Goal: Task Accomplishment & Management: Use online tool/utility

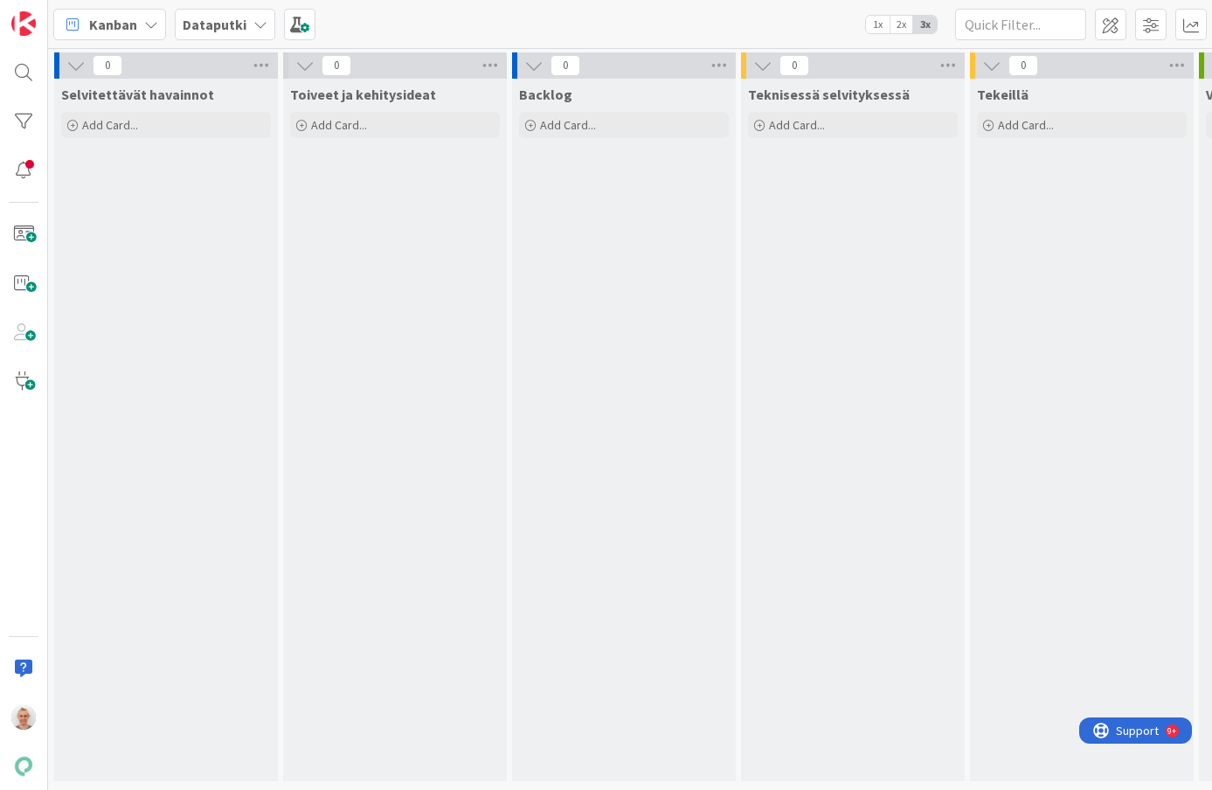
click at [258, 23] on icon at bounding box center [260, 24] width 14 height 14
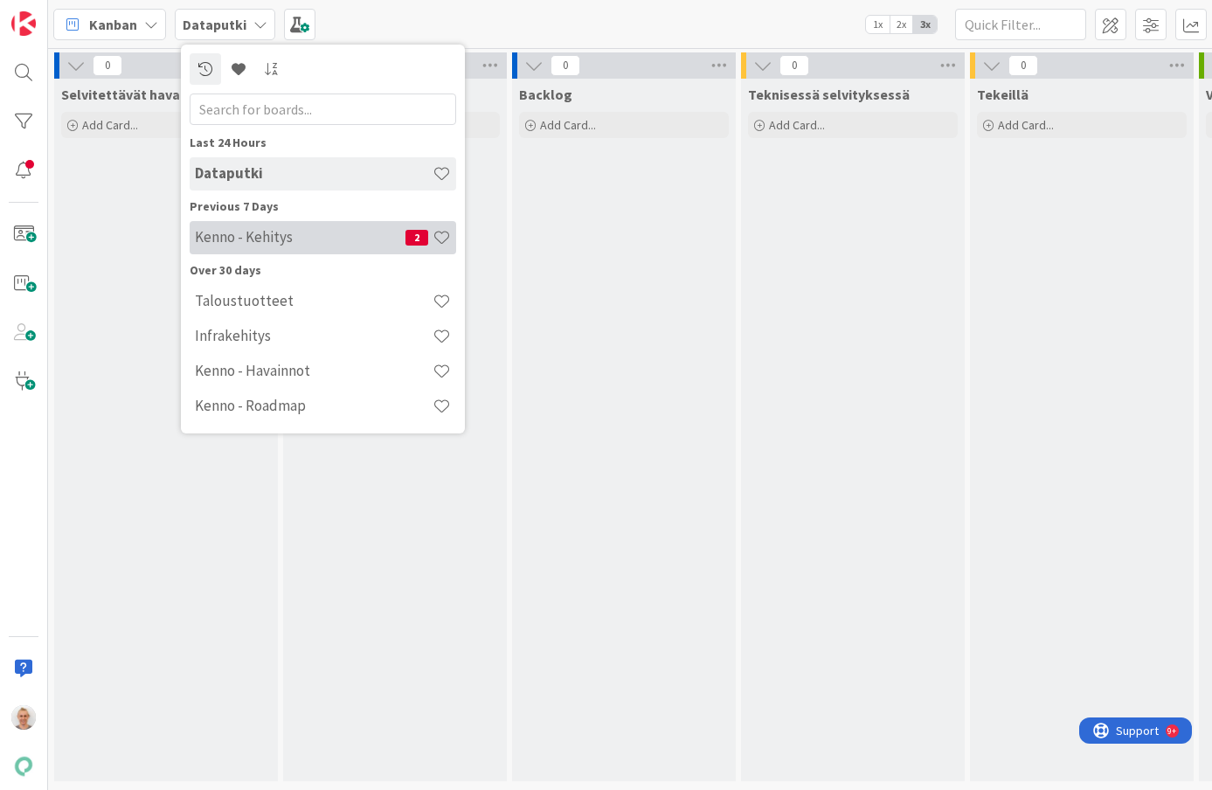
click at [289, 240] on h4 "Kenno - Kehitys" at bounding box center [300, 236] width 211 height 17
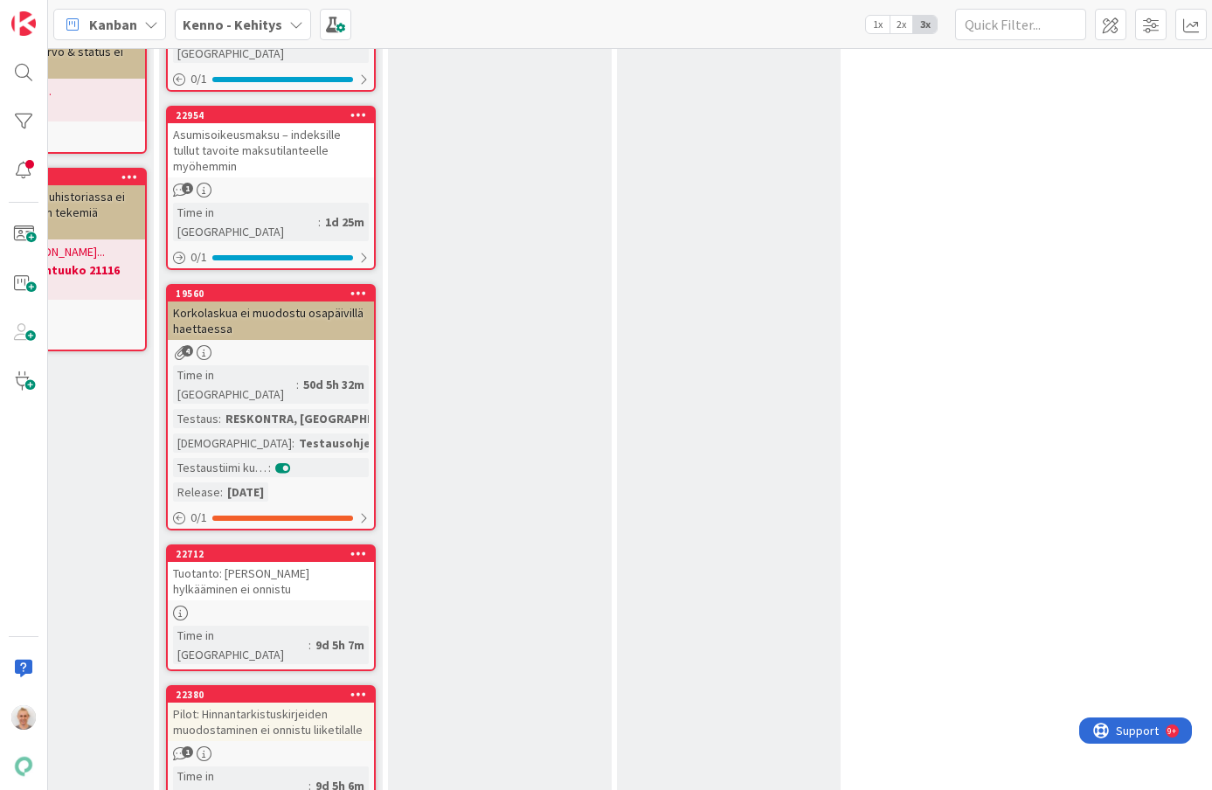
scroll to position [2001, 367]
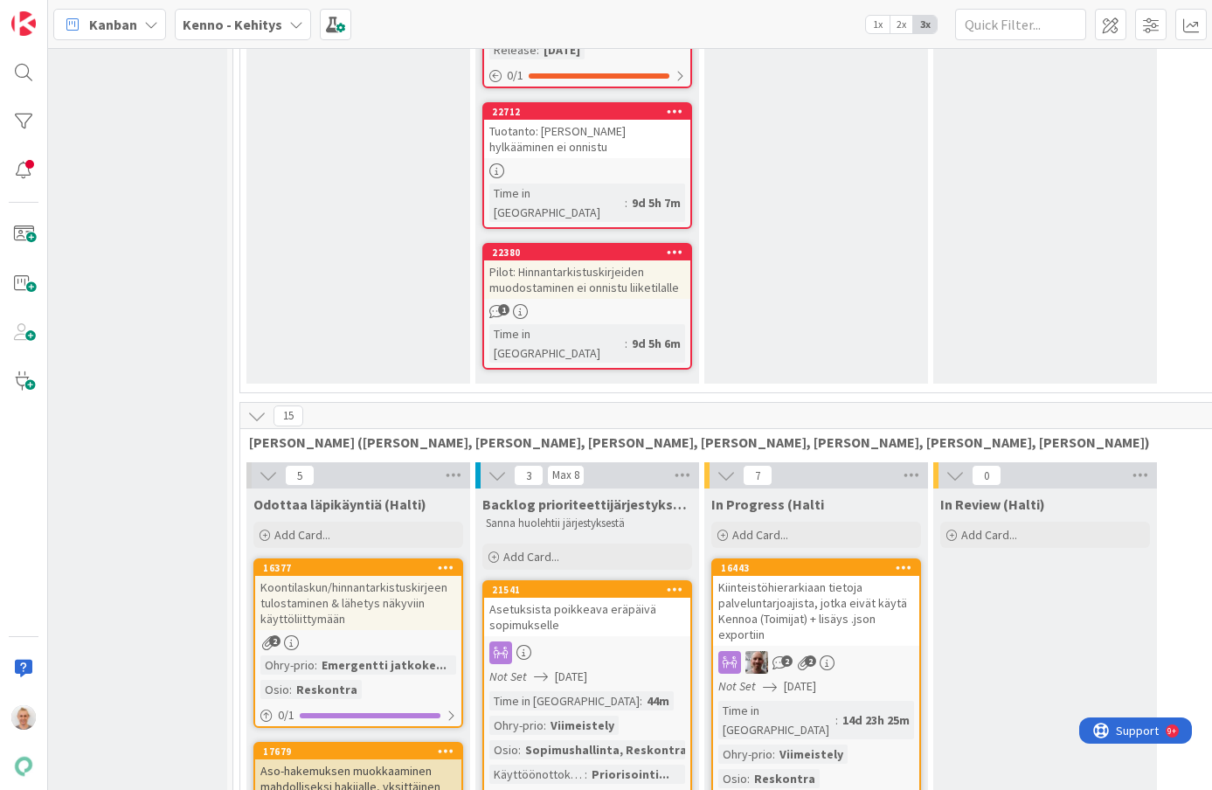
scroll to position [2001, 0]
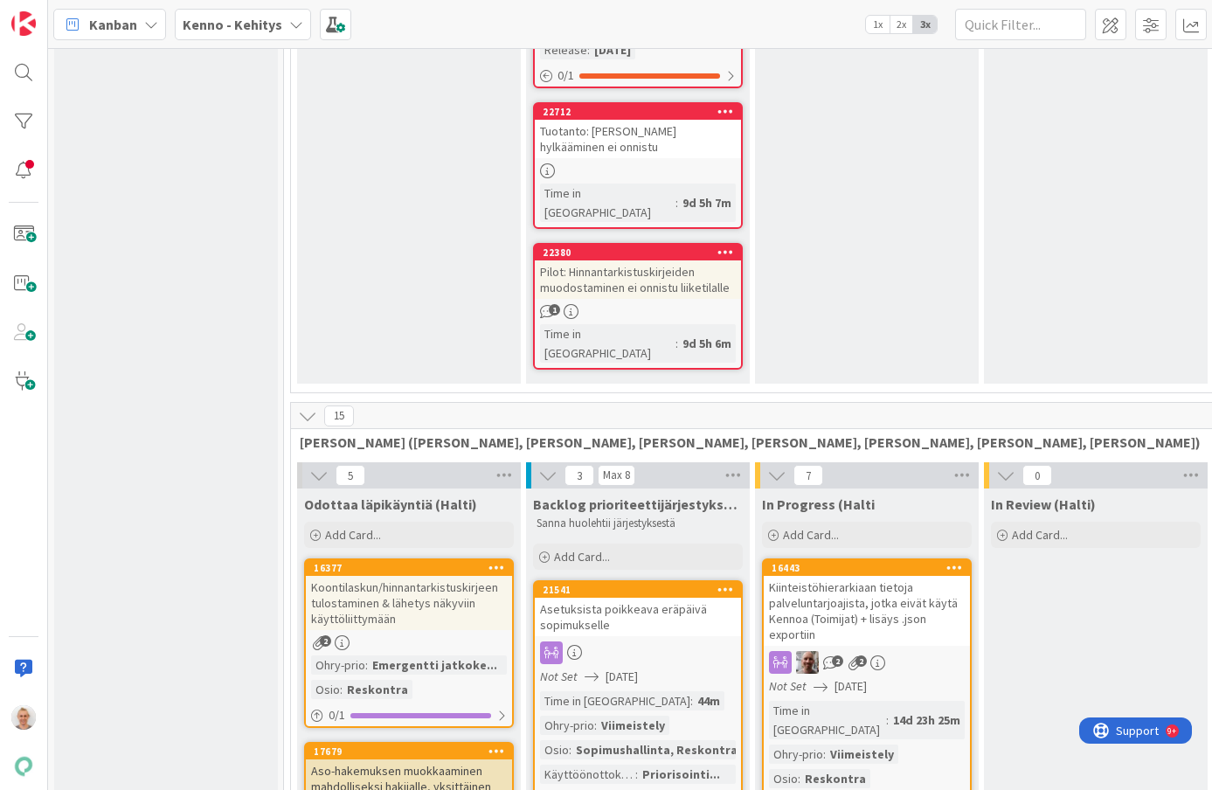
click at [314, 406] on icon at bounding box center [307, 415] width 19 height 19
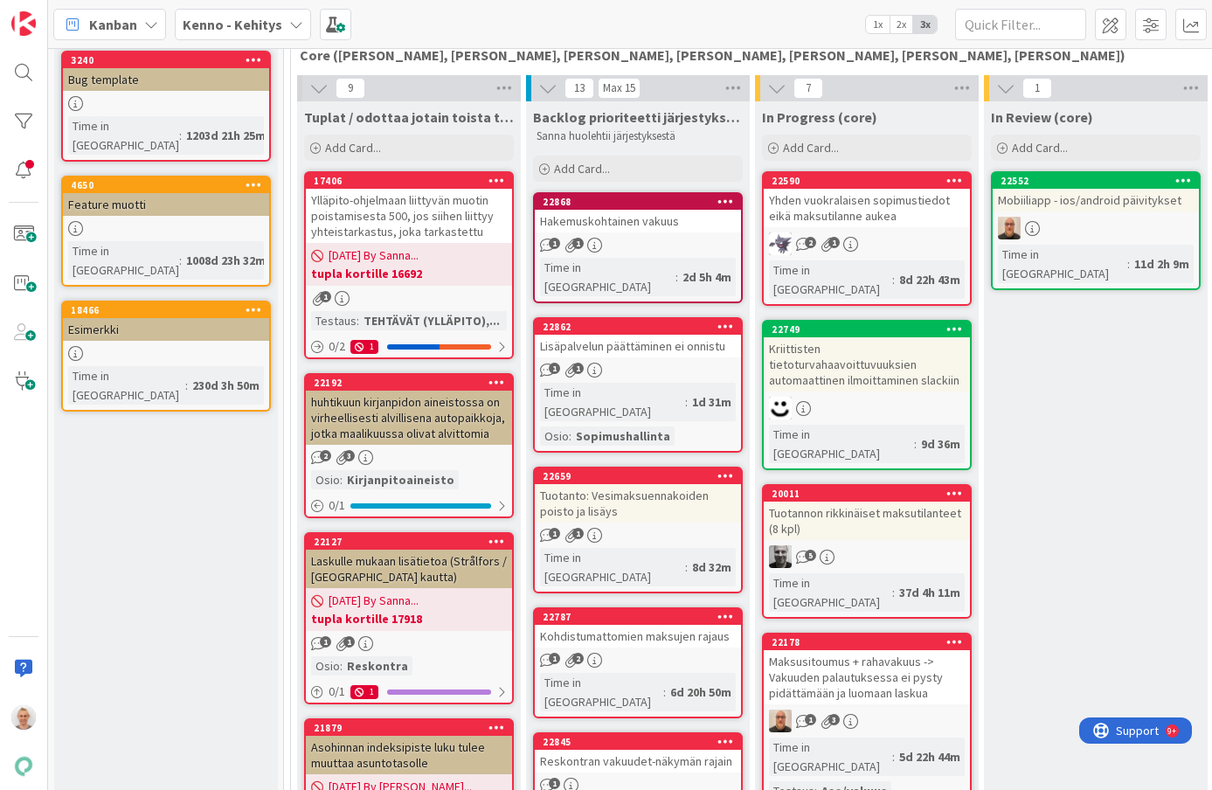
scroll to position [0, 0]
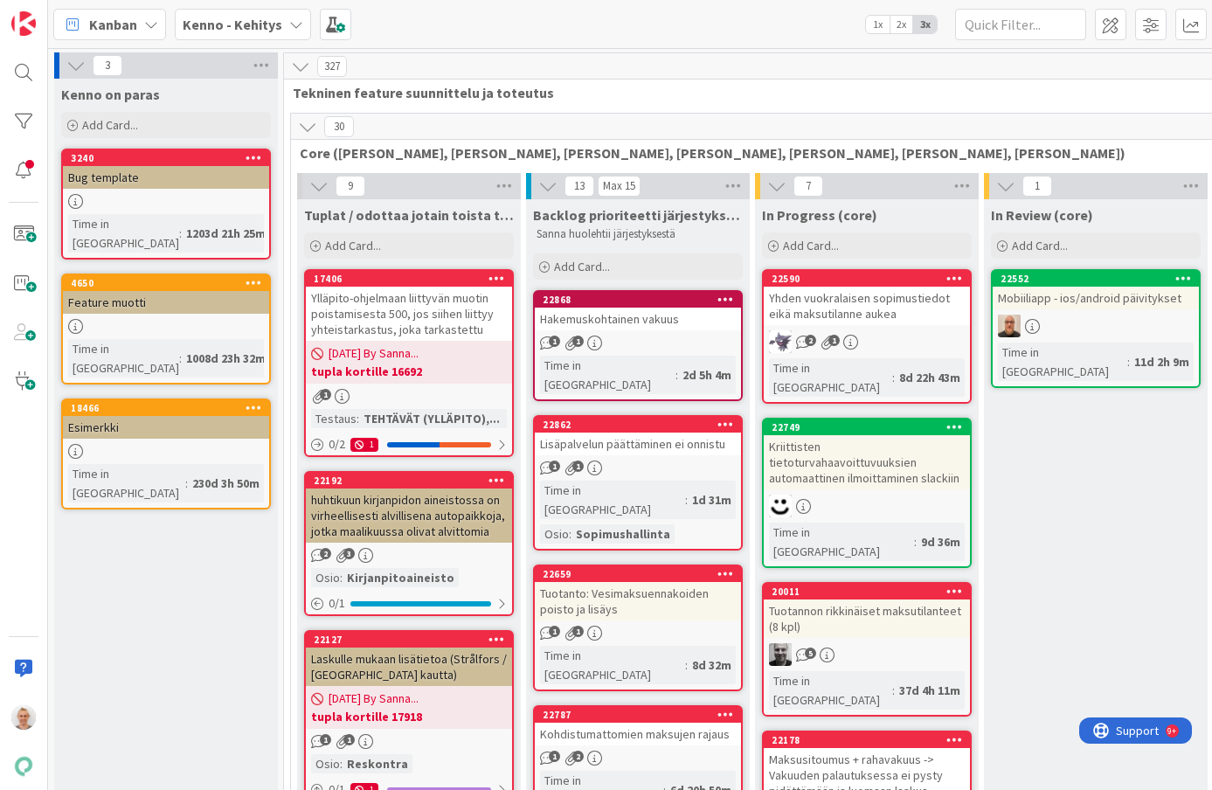
click at [322, 185] on icon at bounding box center [318, 186] width 19 height 19
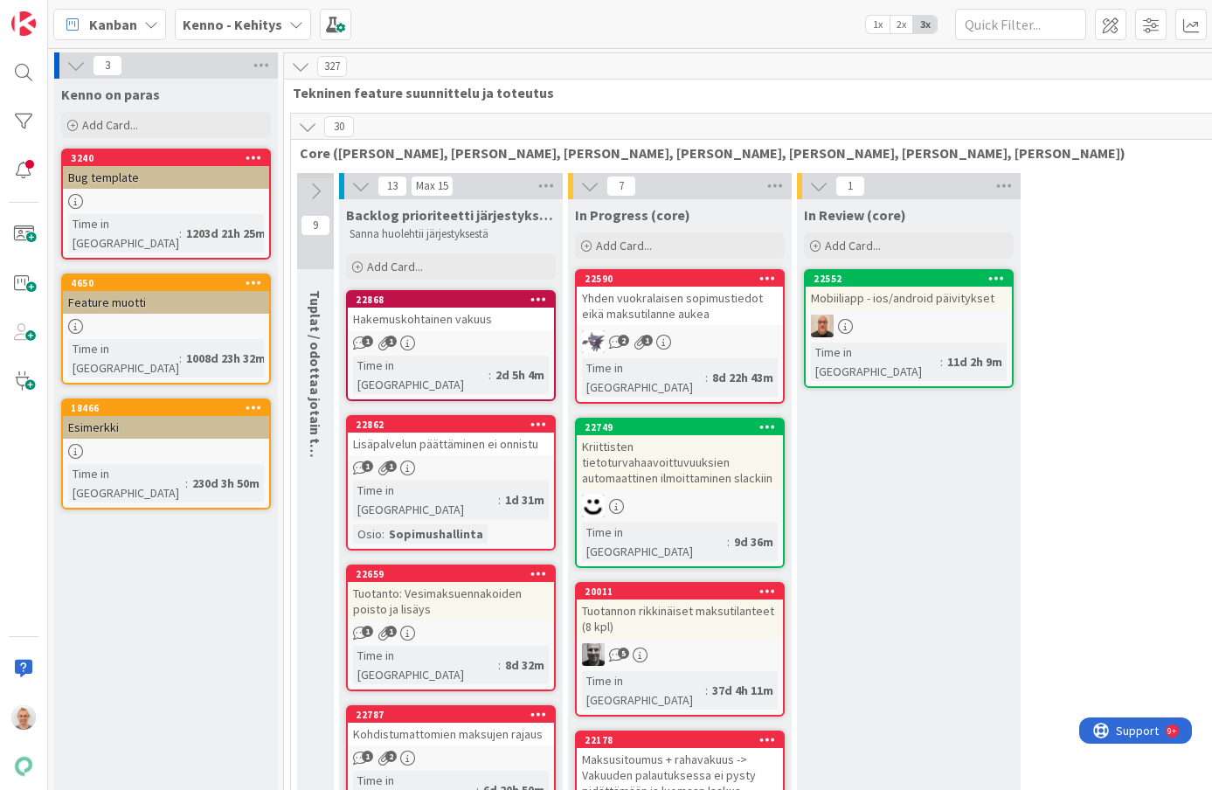
click at [312, 125] on icon at bounding box center [307, 126] width 19 height 19
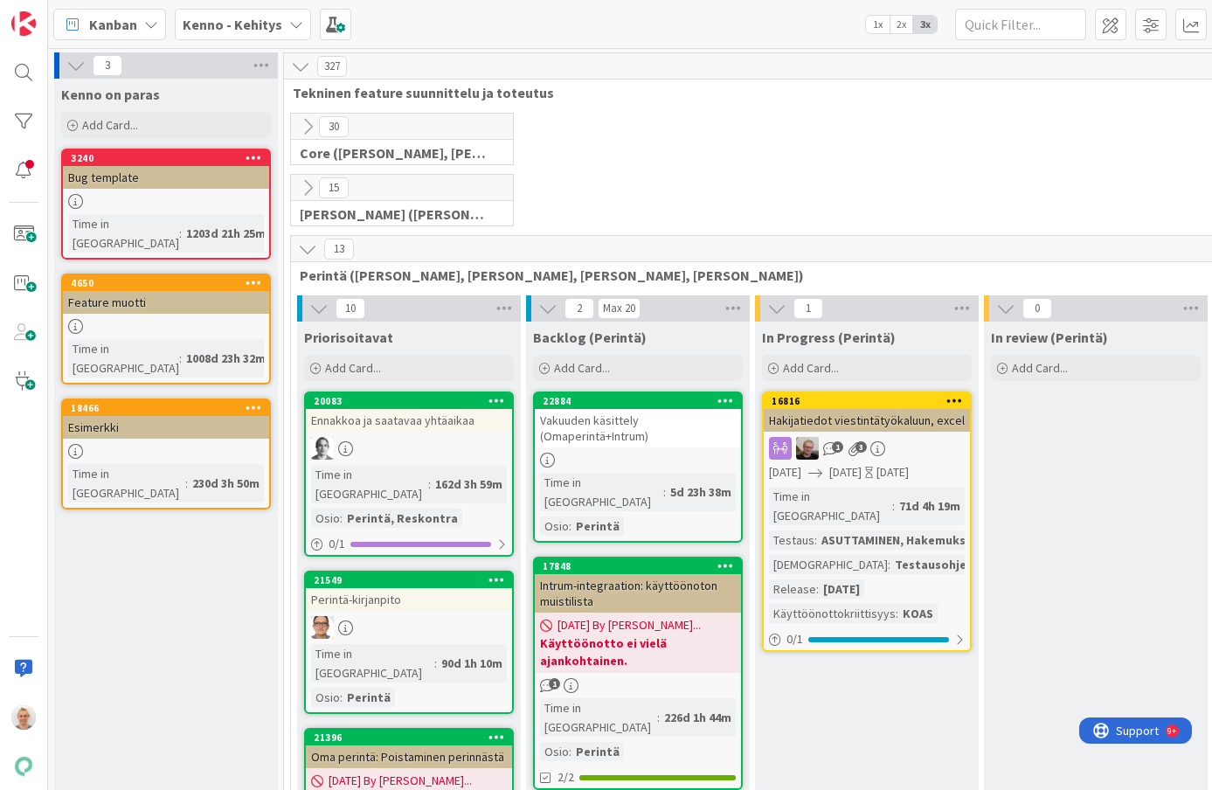
click at [305, 249] on icon at bounding box center [307, 249] width 19 height 19
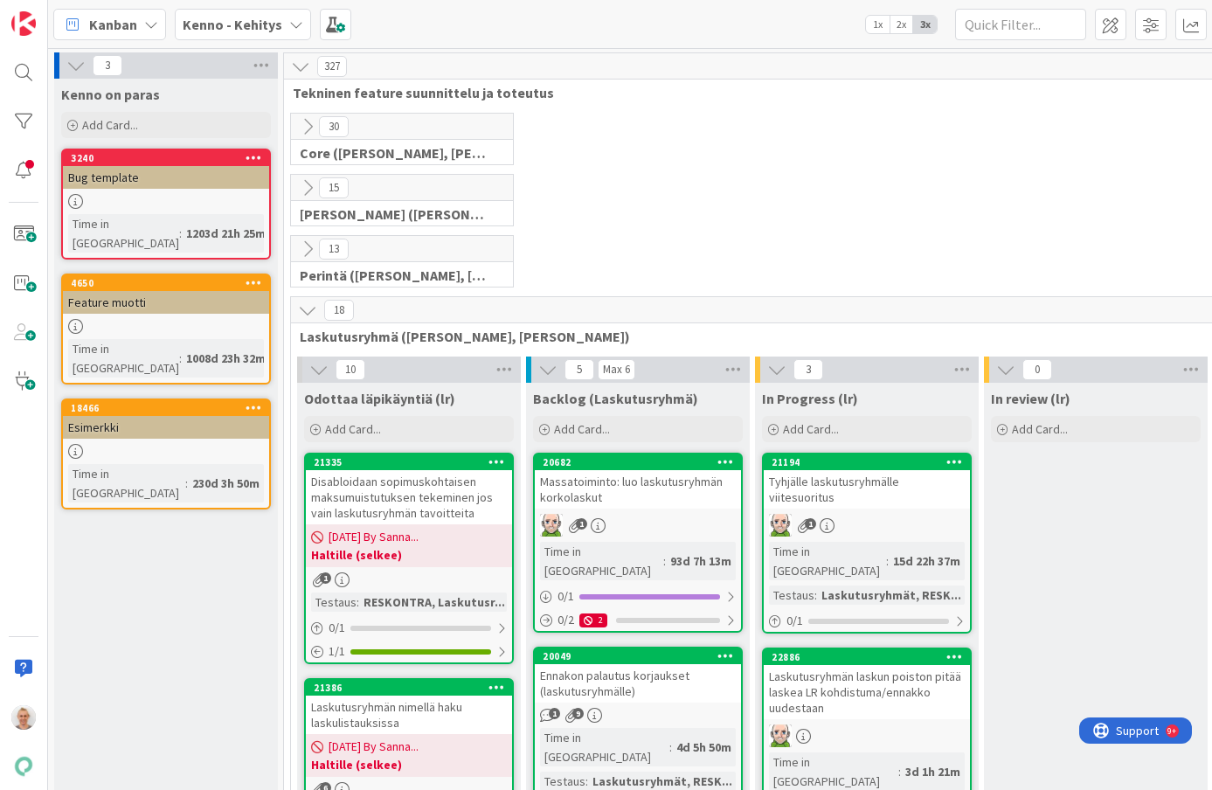
click at [309, 297] on div "18" at bounding box center [981, 310] width 1381 height 26
click at [309, 306] on icon at bounding box center [307, 310] width 19 height 19
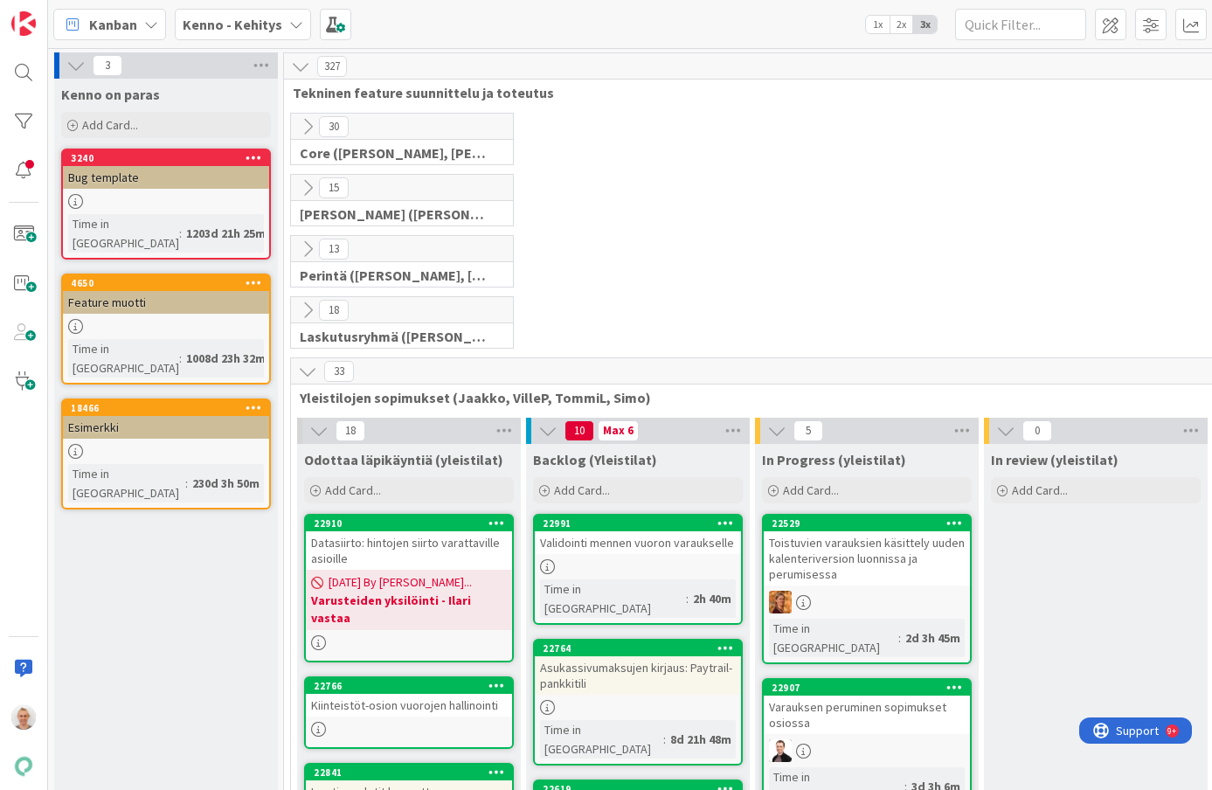
click at [313, 366] on icon at bounding box center [307, 371] width 19 height 19
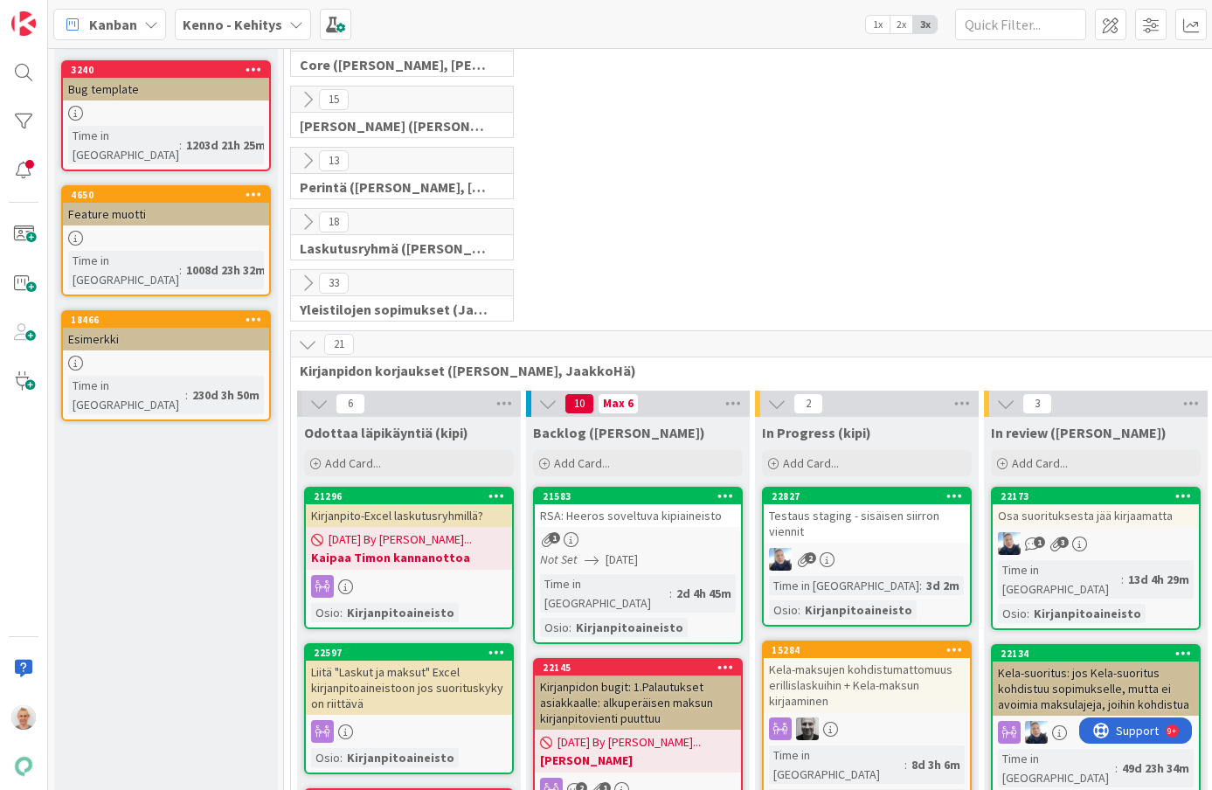
scroll to position [87, 0]
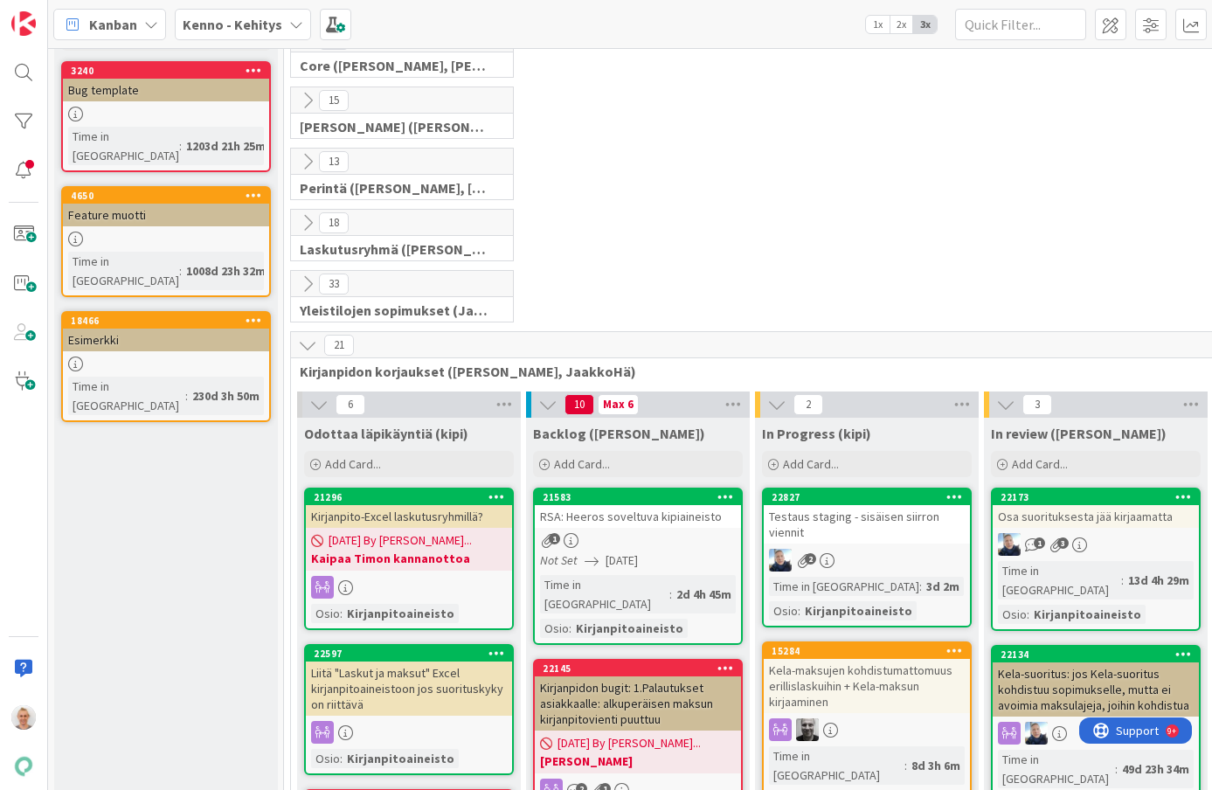
click at [305, 340] on icon at bounding box center [307, 345] width 19 height 19
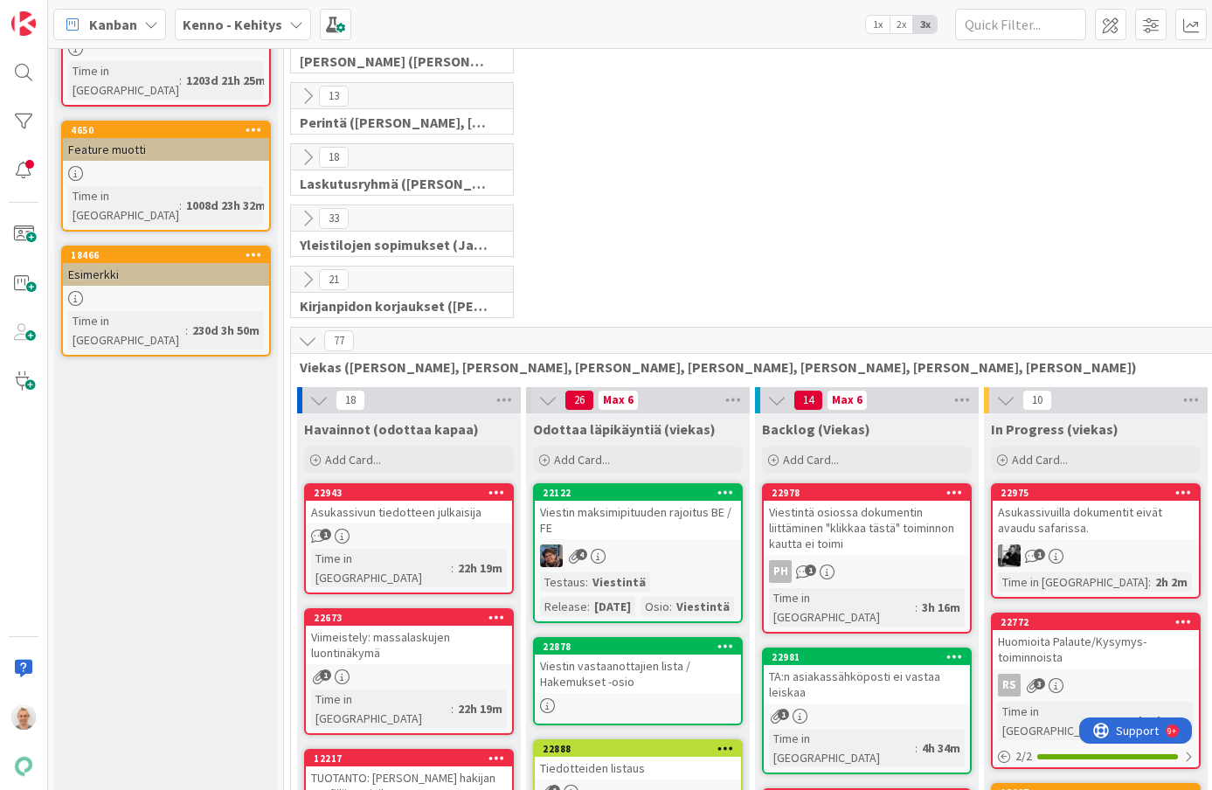
click at [306, 339] on icon at bounding box center [307, 340] width 19 height 19
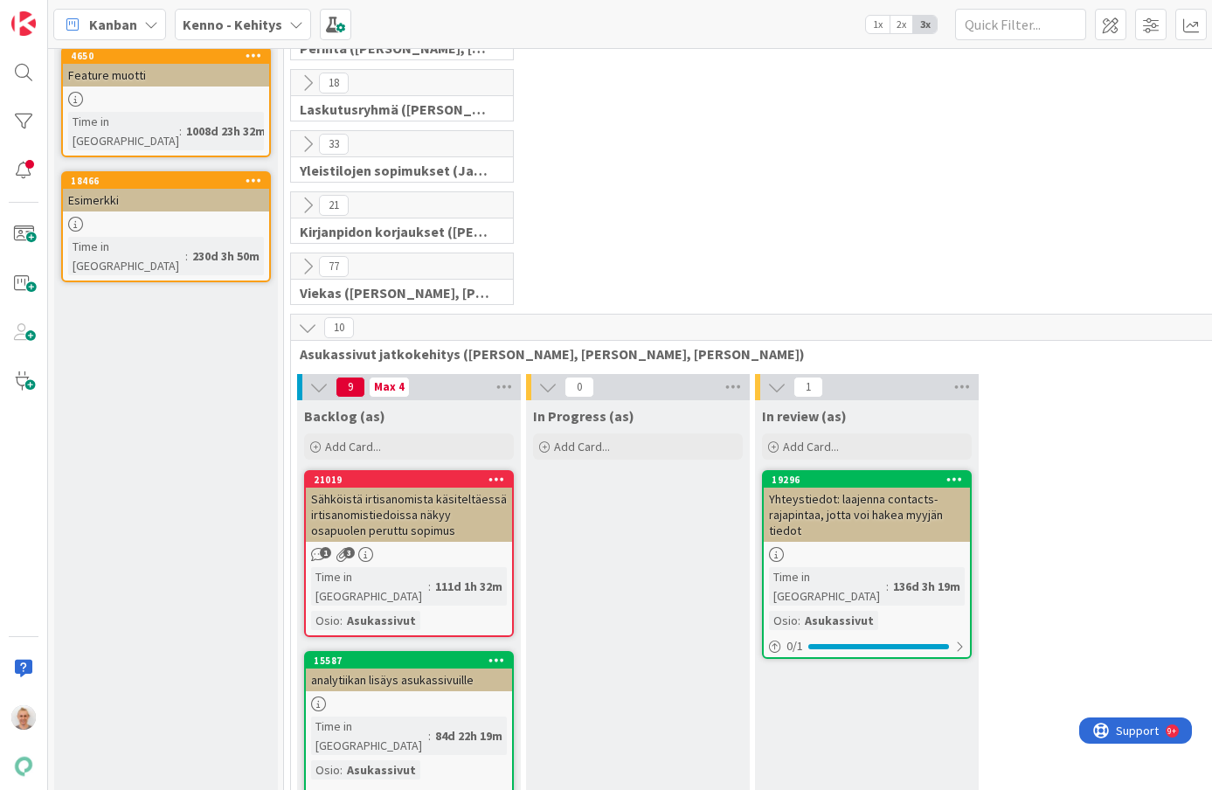
scroll to position [229, 0]
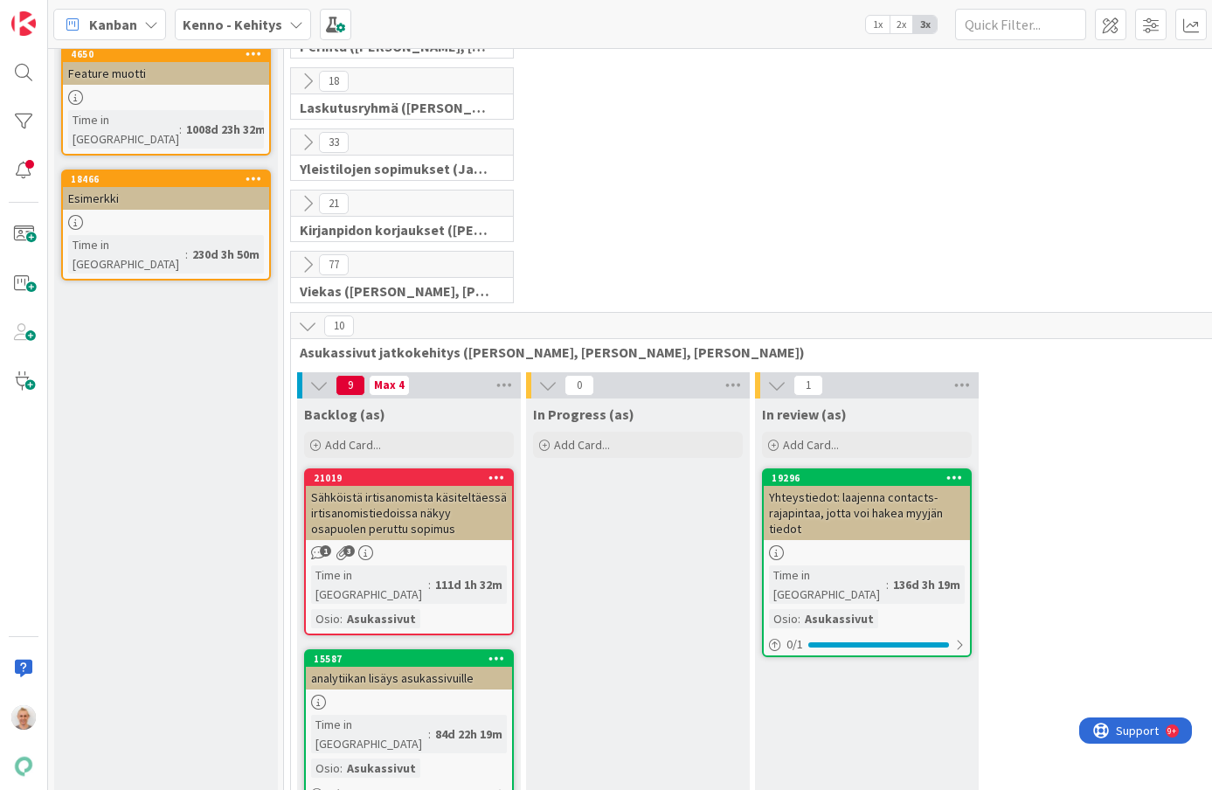
click at [307, 339] on div "10 Asukassivut jatkokehitys ([PERSON_NAME], [PERSON_NAME], [PERSON_NAME])" at bounding box center [981, 338] width 1381 height 51
click at [304, 330] on icon at bounding box center [307, 325] width 19 height 19
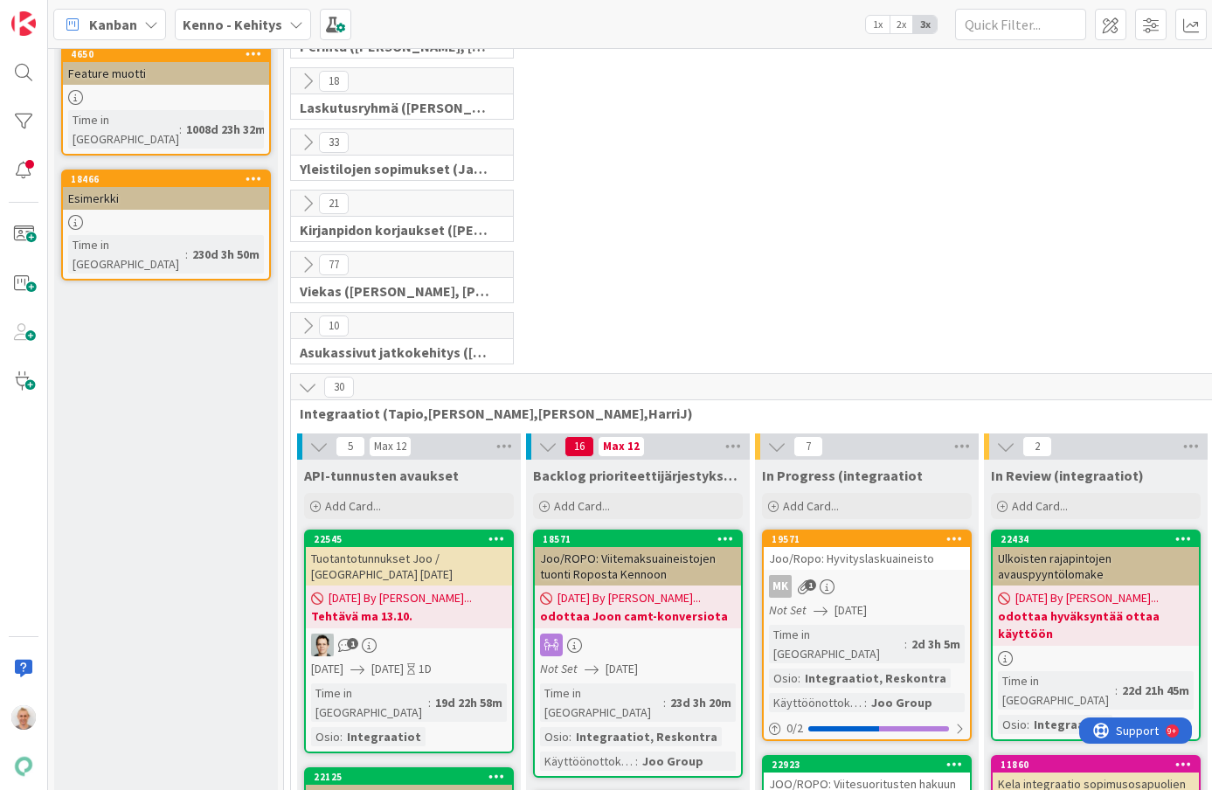
scroll to position [303, 0]
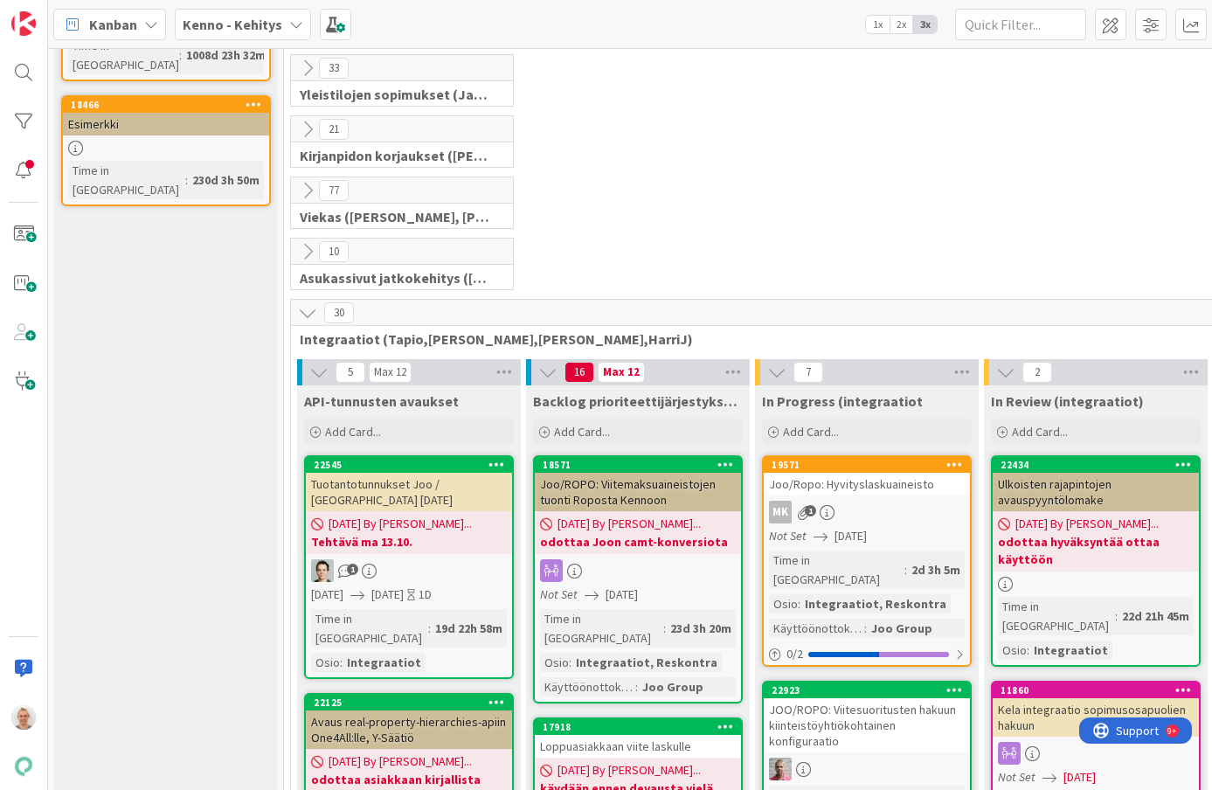
click at [303, 314] on icon at bounding box center [307, 312] width 19 height 19
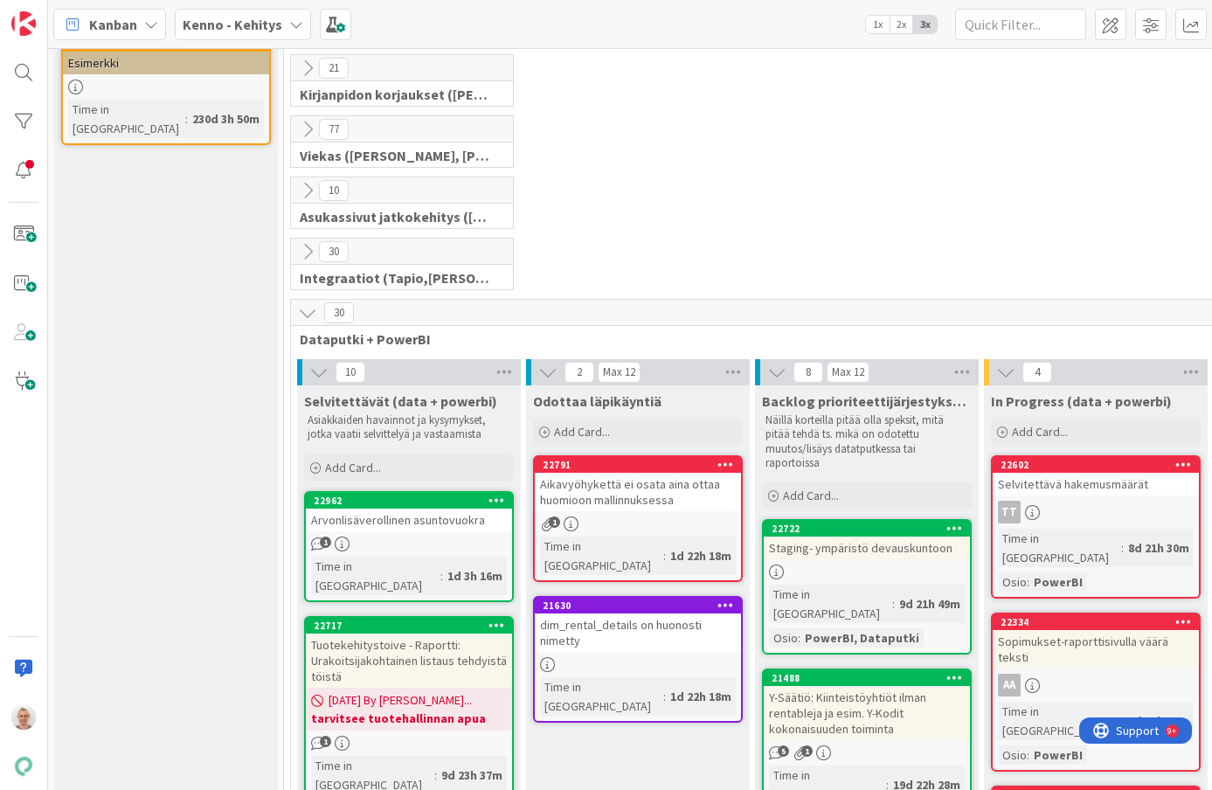
scroll to position [371, 0]
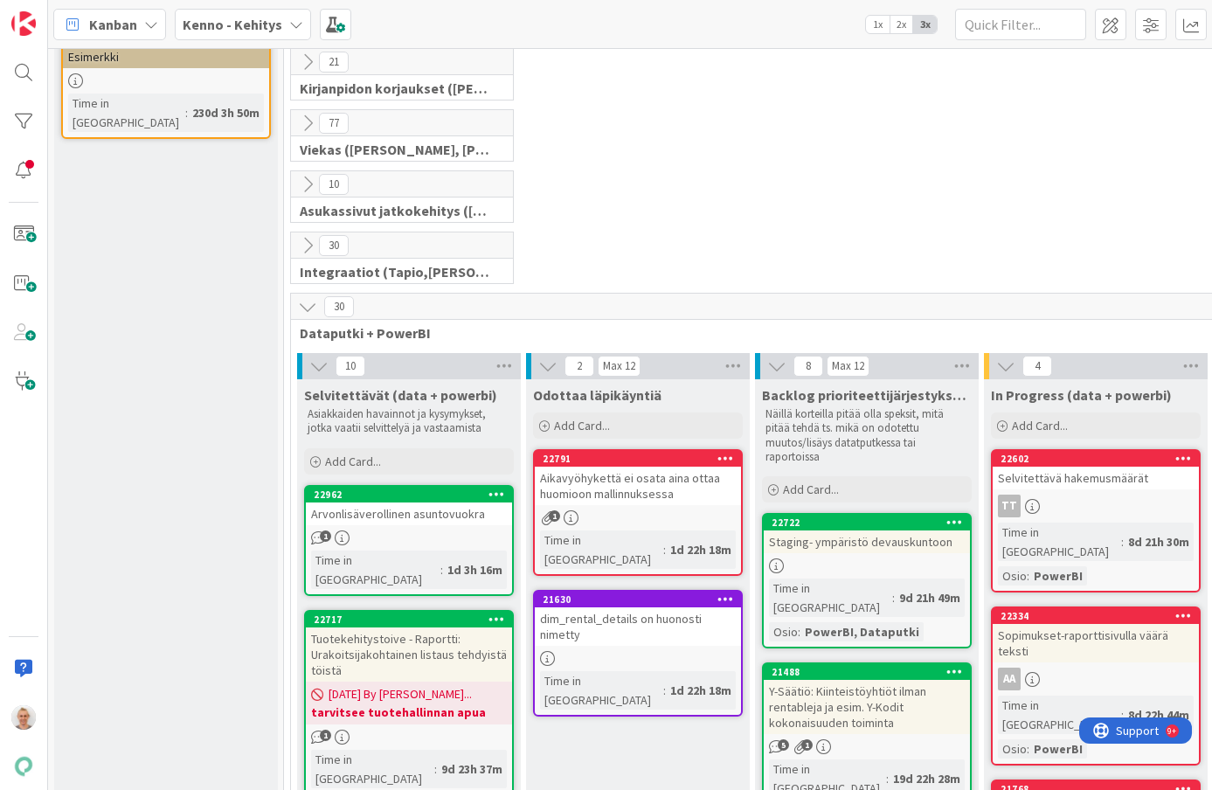
click at [309, 302] on icon at bounding box center [307, 306] width 19 height 19
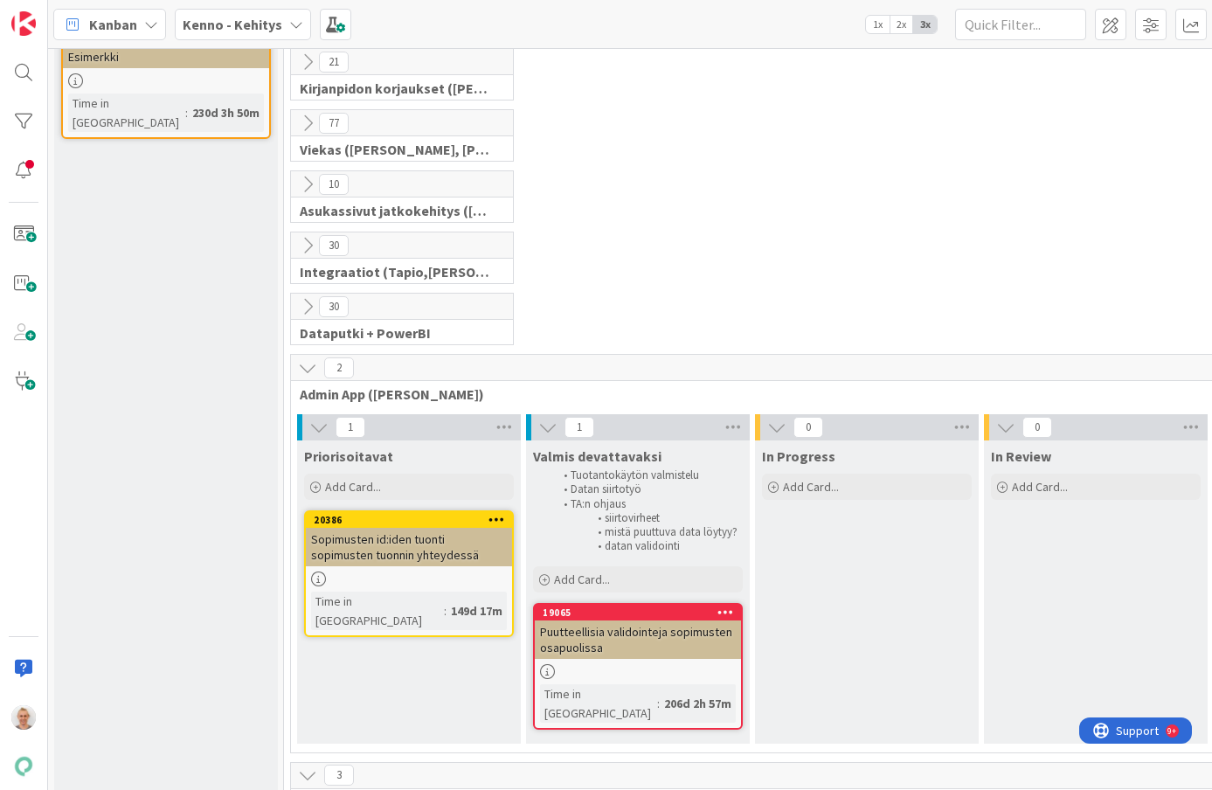
click at [309, 302] on icon at bounding box center [307, 306] width 19 height 19
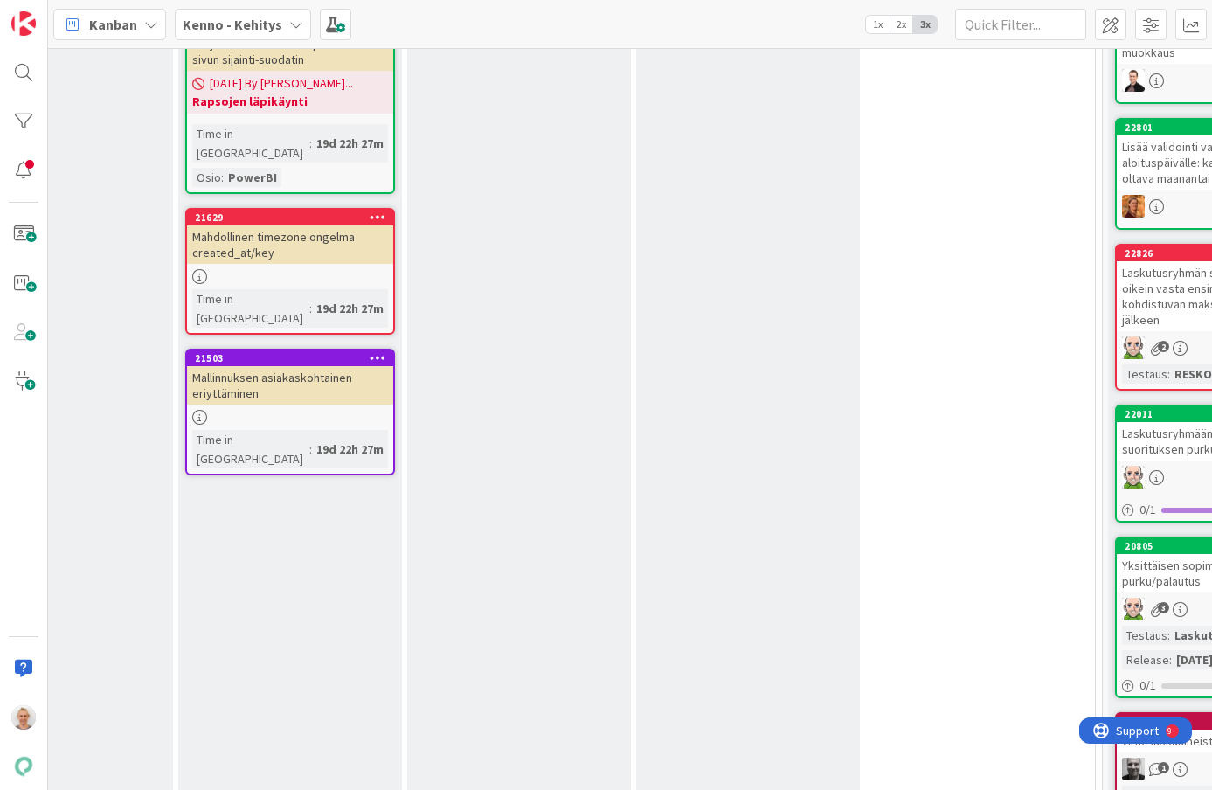
scroll to position [1750, 577]
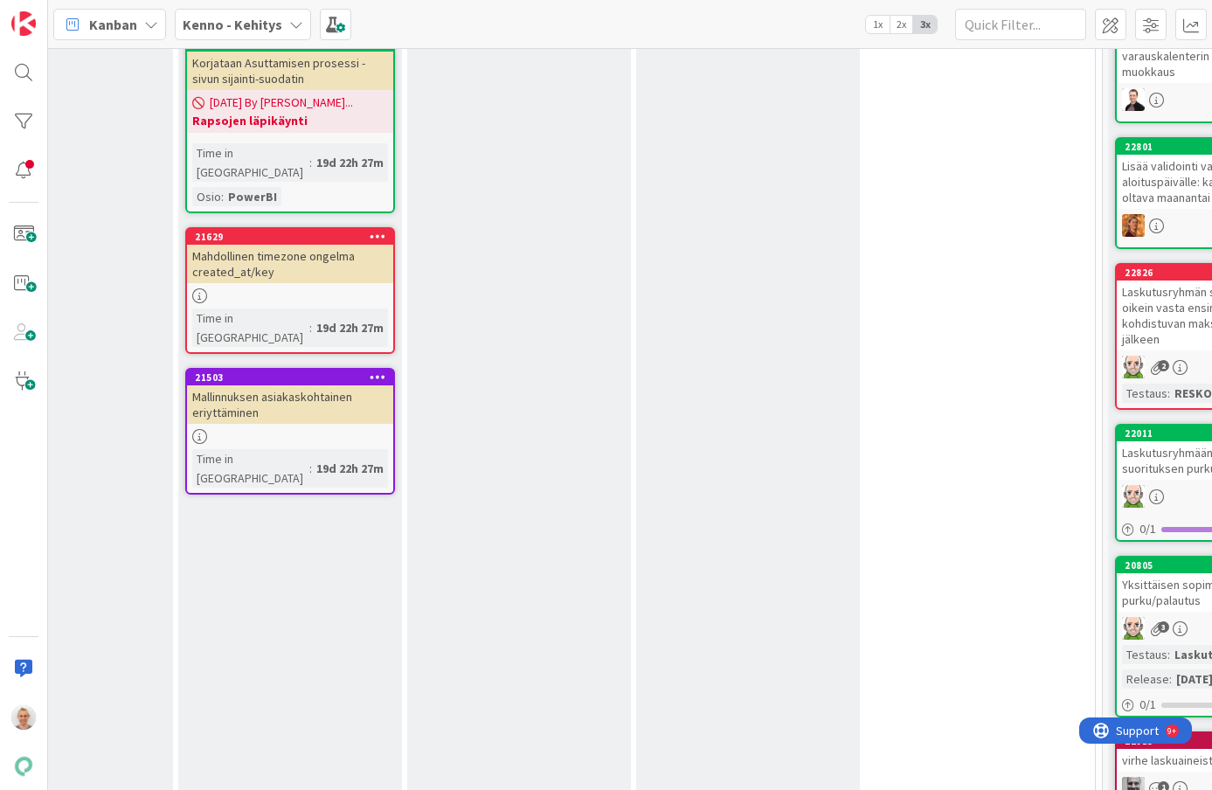
drag, startPoint x: 529, startPoint y: 508, endPoint x: 754, endPoint y: 38, distance: 520.4
